Goal: Information Seeking & Learning: Check status

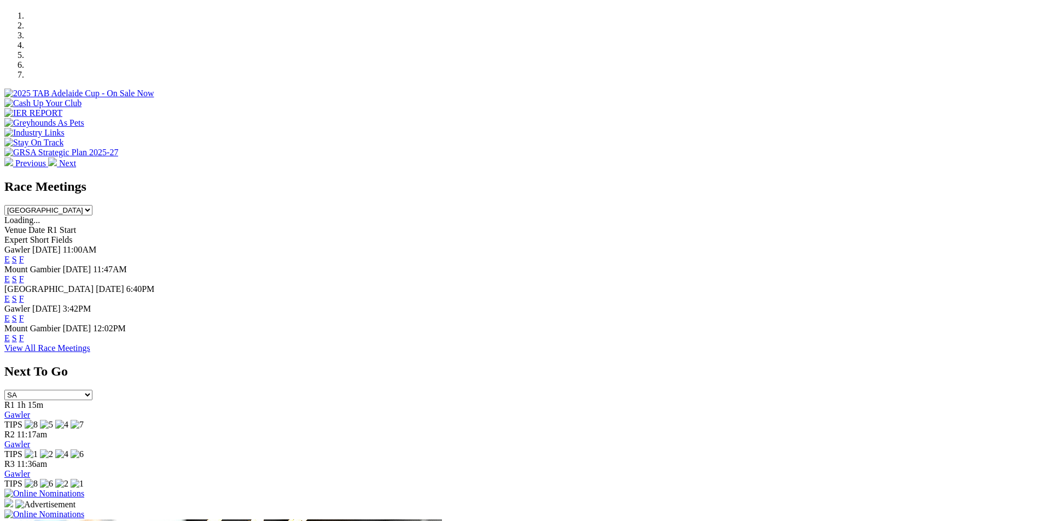
scroll to position [387, 0]
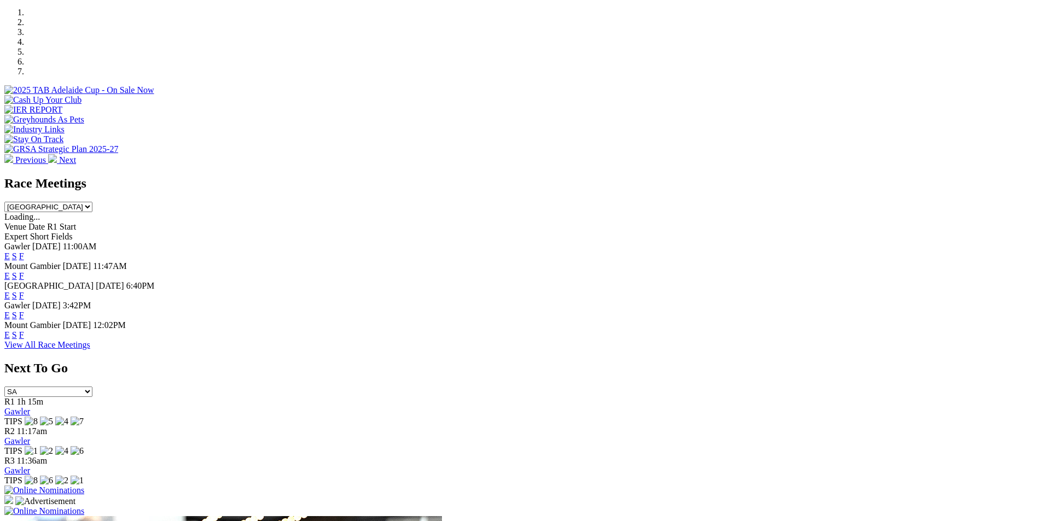
click at [24, 251] on link "F" at bounding box center [21, 255] width 5 height 9
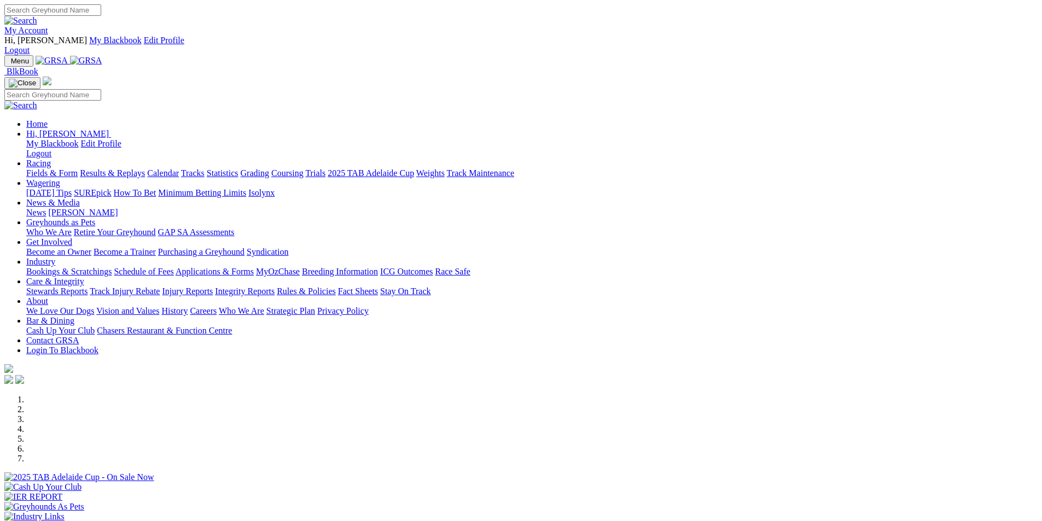
click at [145, 168] on link "Results & Replays" at bounding box center [112, 172] width 65 height 9
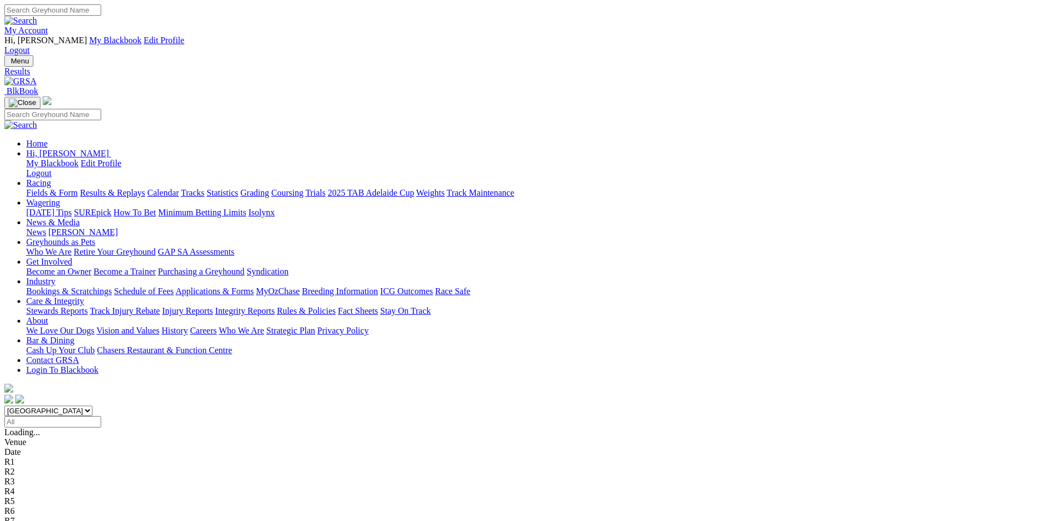
click at [41, 516] on span "2 4 7 5" at bounding box center [29, 520] width 24 height 9
click at [41, 506] on span "4 2 5 1" at bounding box center [29, 510] width 24 height 9
click at [41, 496] on span "2 1 7 4" at bounding box center [29, 500] width 24 height 9
click at [41, 487] on span "1 4 2 5" at bounding box center [29, 491] width 24 height 9
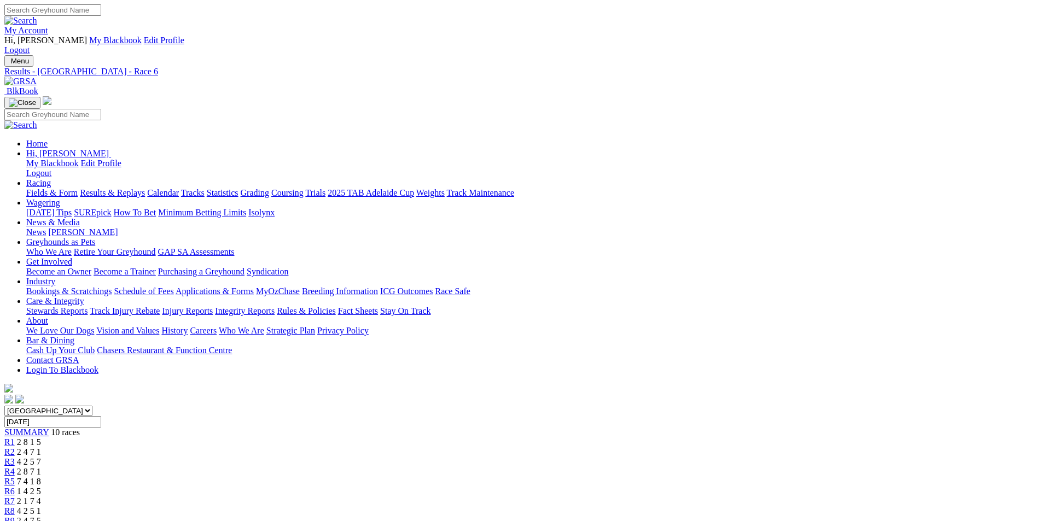
click at [41, 477] on span "7 4 1 8" at bounding box center [29, 481] width 24 height 9
click at [41, 467] on span "2 8 7 1" at bounding box center [29, 471] width 24 height 9
click at [41, 457] on span "4 2 5 7" at bounding box center [29, 461] width 24 height 9
click at [41, 447] on span "2 4 7 1" at bounding box center [29, 451] width 24 height 9
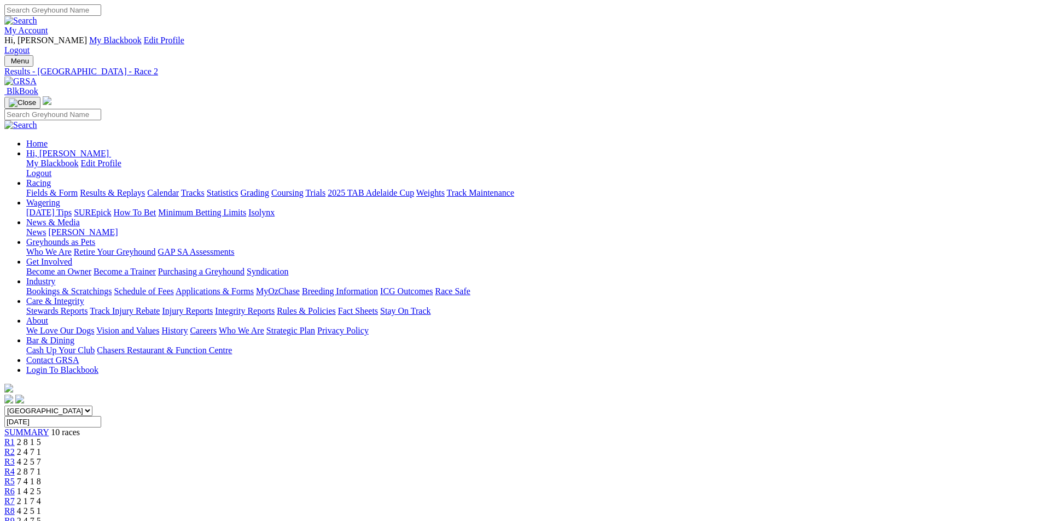
click at [41, 437] on span "2 8 1 5" at bounding box center [29, 441] width 24 height 9
